Goal: Transaction & Acquisition: Obtain resource

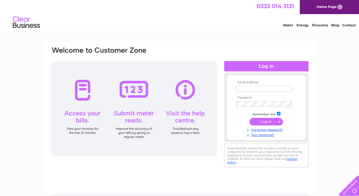
type input "davidalderton640@btinternet.com"
click at [269, 119] on input "submit" at bounding box center [265, 122] width 33 height 8
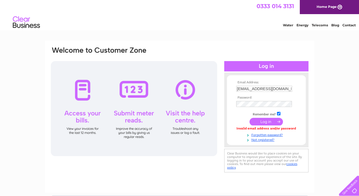
click at [290, 91] on input "[EMAIL_ADDRESS][DOMAIN_NAME]" at bounding box center [264, 89] width 56 height 6
click at [357, 134] on div "Email Address: davidalderton640@btinternet.com Password:" at bounding box center [179, 163] width 359 height 245
click at [269, 130] on div "Invalid email address and/or password" at bounding box center [266, 129] width 60 height 4
click at [275, 134] on link "Forgotten password?" at bounding box center [267, 134] width 62 height 5
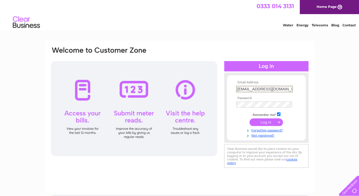
scroll to position [0, 0]
drag, startPoint x: 290, startPoint y: 89, endPoint x: 243, endPoint y: 93, distance: 46.9
click at [244, 93] on td "davidalderton640@btinternet.com" at bounding box center [266, 88] width 63 height 9
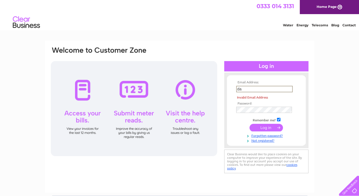
type input "d"
type input "kcrgarage@gmail.com"
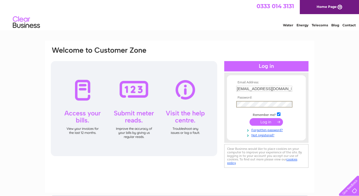
click at [270, 124] on input "submit" at bounding box center [265, 122] width 33 height 8
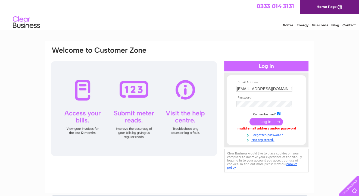
click at [267, 135] on link "Forgotten password?" at bounding box center [267, 134] width 62 height 5
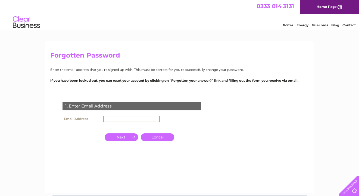
click at [137, 121] on input "text" at bounding box center [131, 119] width 56 height 7
type input "t.a.alderton@talk21.com"
drag, startPoint x: 150, startPoint y: 120, endPoint x: 60, endPoint y: 108, distance: 91.5
click at [60, 108] on div "1. Enter Email Address Email Address t.a.alderton@talk21.com Cancel" at bounding box center [132, 132] width 165 height 71
type input "[EMAIL_ADDRESS][DOMAIN_NAME]"
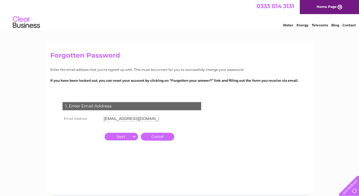
click at [124, 137] on input "button" at bounding box center [121, 137] width 33 height 8
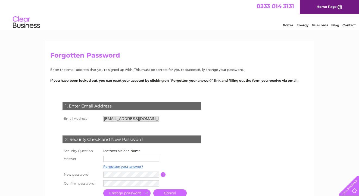
click at [116, 159] on input "text" at bounding box center [131, 159] width 56 height 6
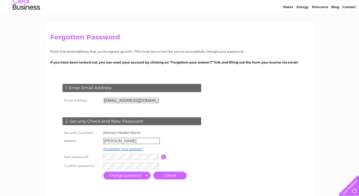
scroll to position [27, 0]
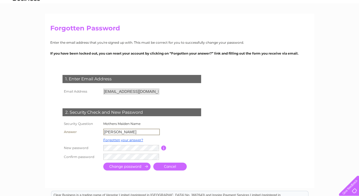
type input "greaves"
click at [131, 167] on input "submit" at bounding box center [126, 166] width 47 height 8
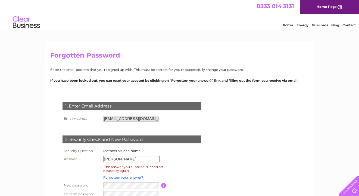
drag, startPoint x: 103, startPoint y: 156, endPoint x: 114, endPoint y: 173, distance: 19.8
click at [59, 152] on div "1. Enter Email Address Email Address [EMAIL_ADDRESS][DOMAIN_NAME] Cancel" at bounding box center [132, 153] width 165 height 113
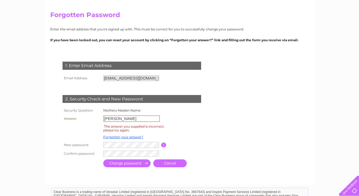
scroll to position [54, 0]
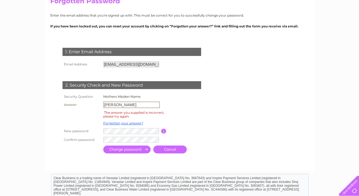
type input "[PERSON_NAME]"
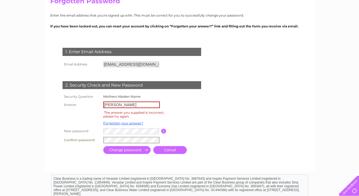
click at [111, 150] on input "submit" at bounding box center [126, 150] width 47 height 8
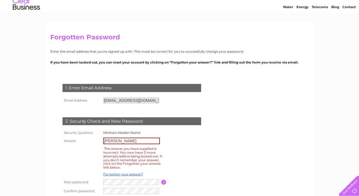
scroll to position [54, 0]
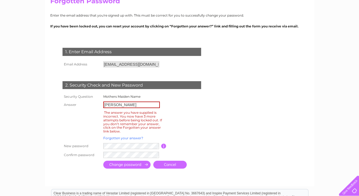
click at [114, 138] on link "Forgotten your answer?" at bounding box center [123, 138] width 40 height 4
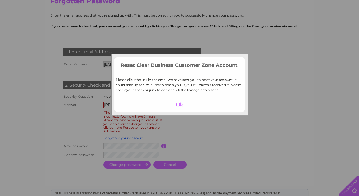
click at [178, 105] on div at bounding box center [179, 105] width 33 height 8
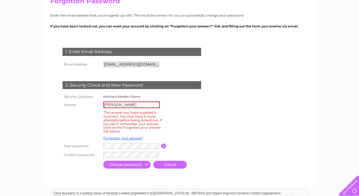
click at [145, 64] on input "[EMAIL_ADDRESS][DOMAIN_NAME]" at bounding box center [131, 64] width 56 height 6
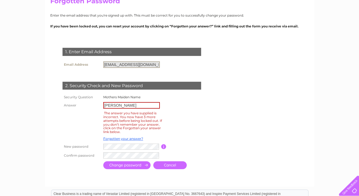
drag, startPoint x: 145, startPoint y: 64, endPoint x: 71, endPoint y: 58, distance: 73.9
click at [71, 58] on div "1. Enter Email Address Email Address [EMAIL_ADDRESS][DOMAIN_NAME] Cancel" at bounding box center [132, 106] width 165 height 128
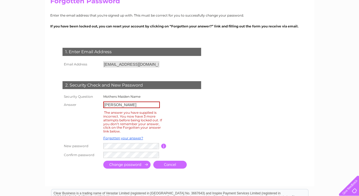
click at [167, 166] on link "Cancel" at bounding box center [169, 165] width 33 height 8
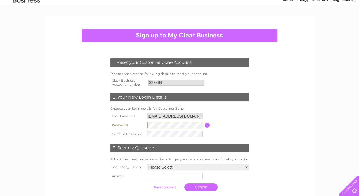
scroll to position [81, 0]
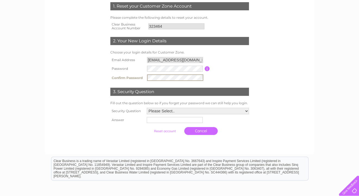
click at [301, 95] on form "1. Reset your Customer Zone Account Please complete the following details to re…" at bounding box center [179, 69] width 259 height 157
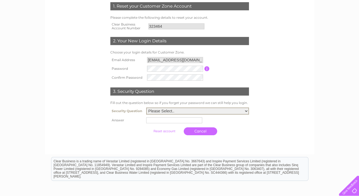
click at [247, 111] on select "Please Select.. In what town or city was your first job? In what town or city d…" at bounding box center [197, 111] width 103 height 7
select select "3"
click at [146, 108] on select "Please Select.. In what town or city was your first job? In what town or city d…" at bounding box center [197, 111] width 103 height 7
click at [158, 121] on input "text" at bounding box center [174, 120] width 56 height 6
type input "bradford"
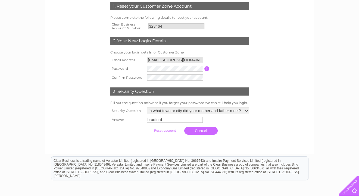
click at [163, 132] on input "submit" at bounding box center [164, 131] width 33 height 8
click at [168, 131] on input "submit" at bounding box center [164, 131] width 33 height 8
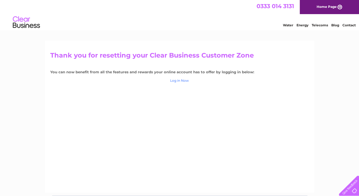
click at [177, 81] on link "Log in Now" at bounding box center [179, 80] width 19 height 4
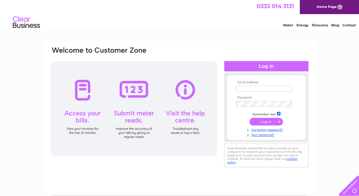
type input "[EMAIL_ADDRESS][DOMAIN_NAME]"
click at [266, 122] on input "submit" at bounding box center [265, 122] width 33 height 8
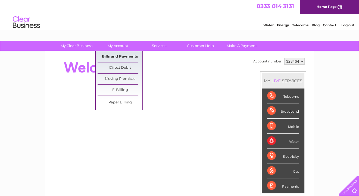
click at [113, 56] on link "Bills and Payments" at bounding box center [120, 56] width 45 height 11
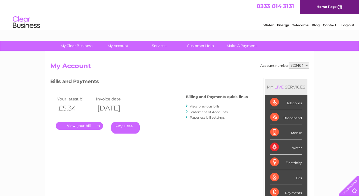
click at [82, 125] on link "." at bounding box center [79, 126] width 47 height 8
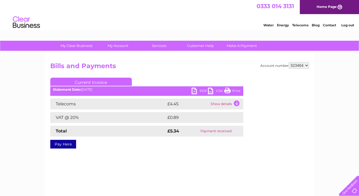
click at [202, 90] on link "PDF" at bounding box center [199, 92] width 16 height 8
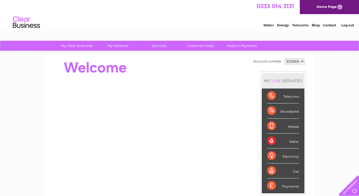
click at [300, 61] on select "323464" at bounding box center [294, 61] width 20 height 7
click at [344, 26] on link "Log out" at bounding box center [347, 25] width 13 height 4
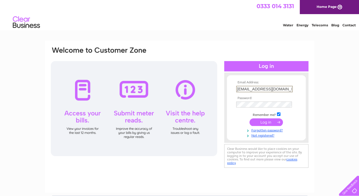
drag, startPoint x: 275, startPoint y: 89, endPoint x: 221, endPoint y: 86, distance: 54.4
click at [221, 86] on div "Email Address: kcrgarage@gmail.com Password:" at bounding box center [179, 107] width 259 height 123
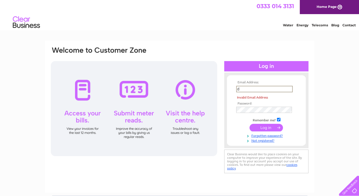
type input "[EMAIL_ADDRESS][DOMAIN_NAME]"
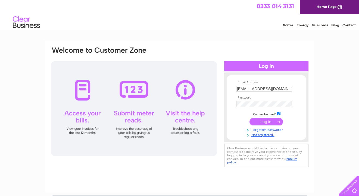
click at [273, 129] on link "Forgotten password?" at bounding box center [267, 129] width 62 height 5
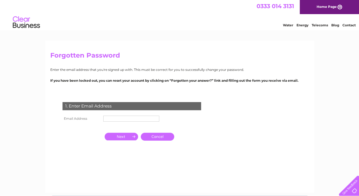
click at [139, 119] on input "text" at bounding box center [131, 119] width 56 height 6
type input "davidalderton640@btinternet.com"
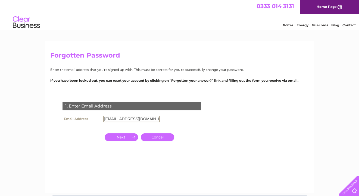
click at [118, 136] on input "button" at bounding box center [121, 137] width 33 height 8
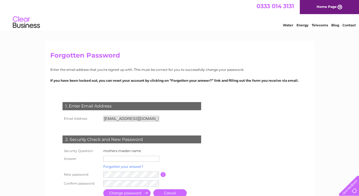
click at [137, 167] on link "Forgotten your answer?" at bounding box center [123, 167] width 40 height 4
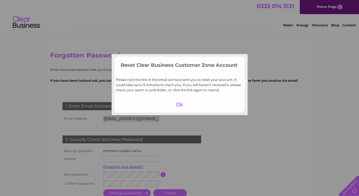
click at [179, 105] on div at bounding box center [179, 105] width 33 height 8
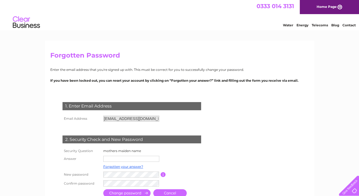
click at [157, 119] on input "davidalderton640@btinternet.com" at bounding box center [131, 119] width 56 height 6
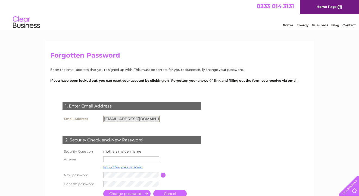
drag, startPoint x: 158, startPoint y: 118, endPoint x: 76, endPoint y: 108, distance: 82.7
click at [76, 108] on div "1. Enter Email Address Email Address davidalderton640@btinternet.com Cancel" at bounding box center [132, 148] width 165 height 102
drag, startPoint x: 76, startPoint y: 108, endPoint x: 123, endPoint y: 121, distance: 49.0
click at [123, 121] on input "davidalderton640@btinternet.com" at bounding box center [131, 119] width 56 height 7
click at [125, 119] on input "davidalderton640@btinternet.com" at bounding box center [131, 119] width 56 height 7
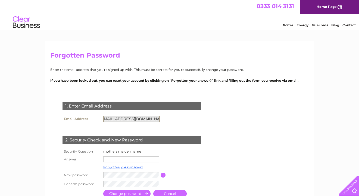
scroll to position [0, 4]
click at [158, 117] on input "[EMAIL_ADDRESS][DOMAIN_NAME]" at bounding box center [131, 119] width 56 height 7
click at [158, 118] on input "[EMAIL_ADDRESS][DOMAIN_NAME]" at bounding box center [131, 119] width 56 height 7
click at [147, 120] on input "[EMAIL_ADDRESS][DOMAIN_NAME]" at bounding box center [131, 119] width 56 height 7
click at [145, 118] on input "[EMAIL_ADDRESS][DOMAIN_NAME]" at bounding box center [131, 119] width 56 height 7
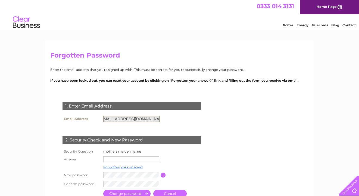
click at [145, 118] on input "[EMAIL_ADDRESS][DOMAIN_NAME]" at bounding box center [131, 119] width 56 height 7
drag, startPoint x: 174, startPoint y: 191, endPoint x: 178, endPoint y: 190, distance: 4.4
click at [174, 190] on link "Cancel" at bounding box center [169, 194] width 33 height 8
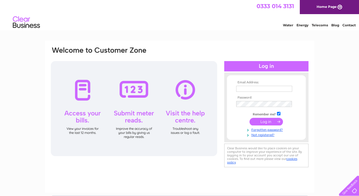
type input "[EMAIL_ADDRESS][DOMAIN_NAME]"
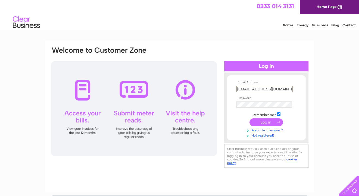
drag, startPoint x: 276, startPoint y: 87, endPoint x: 215, endPoint y: 87, distance: 61.1
click at [215, 87] on div "Email Address: [EMAIL_ADDRESS][DOMAIN_NAME] Password:" at bounding box center [179, 107] width 259 height 123
drag, startPoint x: 239, startPoint y: 118, endPoint x: 242, endPoint y: 118, distance: 2.7
click at [239, 117] on td at bounding box center [266, 122] width 63 height 10
click at [217, 101] on div "Email Address: kcrgarage@gmail.com Password:" at bounding box center [179, 107] width 259 height 123
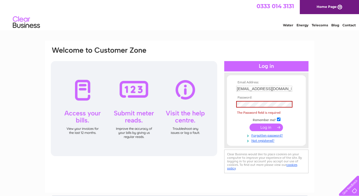
click at [235, 129] on td at bounding box center [266, 127] width 63 height 10
click at [266, 136] on link "Forgotten password?" at bounding box center [267, 135] width 62 height 5
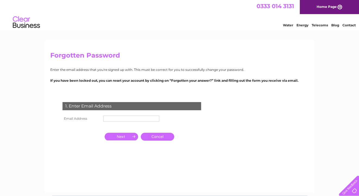
click at [123, 118] on input "text" at bounding box center [131, 119] width 56 height 6
type input "[EMAIL_ADDRESS][DOMAIN_NAME]"
click at [125, 138] on input "button" at bounding box center [121, 137] width 33 height 8
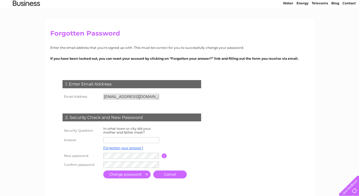
scroll to position [54, 0]
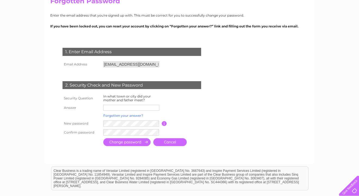
click at [112, 116] on link "Forgotten your answer?" at bounding box center [123, 116] width 40 height 4
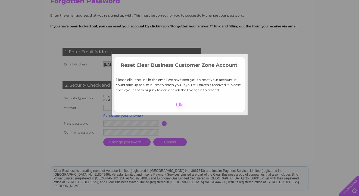
click at [178, 104] on div at bounding box center [179, 105] width 33 height 8
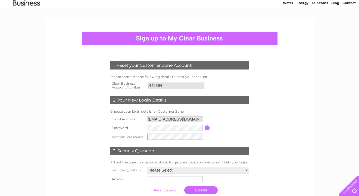
scroll to position [54, 0]
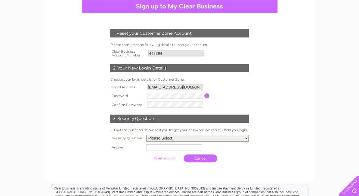
click at [184, 139] on select "Please Select.. In what town or city was your first job? In what town or city d…" at bounding box center [197, 138] width 103 height 7
select select "3"
click at [146, 135] on select "Please Select.. In what town or city was your first job? In what town or city d…" at bounding box center [197, 138] width 103 height 7
click at [172, 146] on input "text" at bounding box center [174, 148] width 56 height 6
type input "bradford"
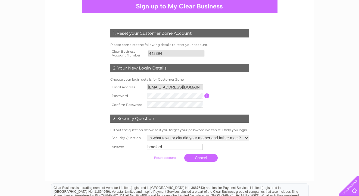
click at [166, 159] on input "submit" at bounding box center [164, 158] width 33 height 8
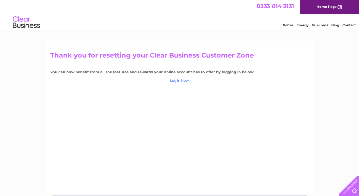
click at [184, 81] on link "Log in Now" at bounding box center [179, 80] width 19 height 4
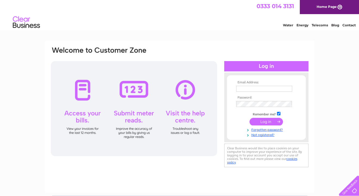
type input "[EMAIL_ADDRESS][DOMAIN_NAME]"
click at [265, 120] on input "submit" at bounding box center [265, 122] width 33 height 8
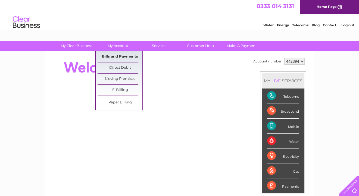
click at [116, 55] on link "Bills and Payments" at bounding box center [120, 56] width 45 height 11
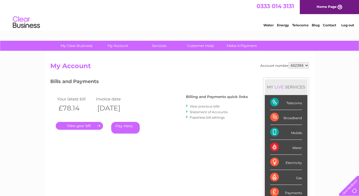
click at [84, 125] on link "." at bounding box center [79, 126] width 47 height 8
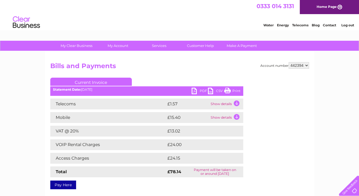
click at [203, 91] on link "PDF" at bounding box center [199, 92] width 16 height 8
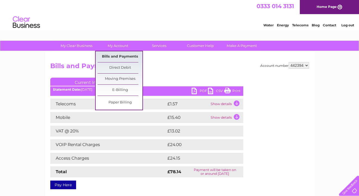
click at [120, 57] on link "Bills and Payments" at bounding box center [120, 56] width 45 height 11
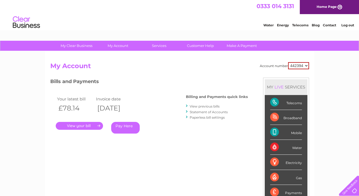
click at [196, 106] on link "View previous bills" at bounding box center [205, 106] width 30 height 4
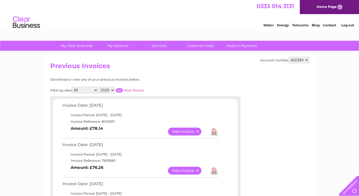
click at [186, 169] on link "View" at bounding box center [188, 171] width 40 height 8
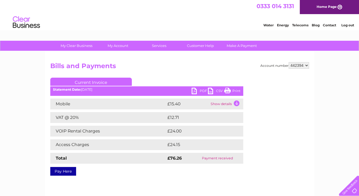
click at [204, 89] on link "PDF" at bounding box center [199, 92] width 16 height 8
